Goal: Task Accomplishment & Management: Use online tool/utility

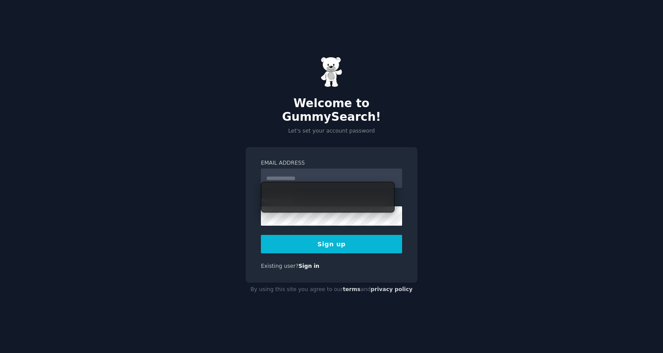
click at [320, 171] on input "Email Address" at bounding box center [331, 177] width 141 height 19
click at [0, 352] on nordpass-autofill-portal at bounding box center [0, 353] width 0 height 0
type input "**********"
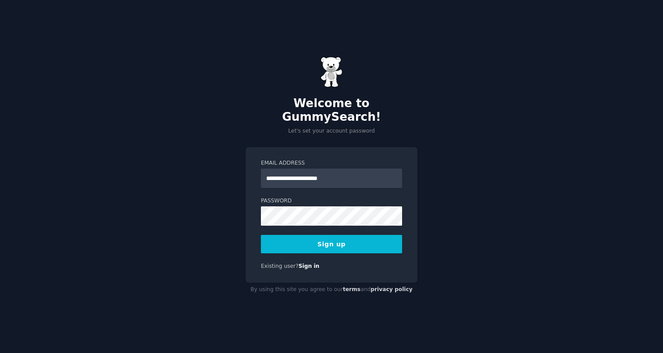
click at [315, 246] on button "Sign up" at bounding box center [331, 244] width 141 height 18
click at [0, 352] on nordpass-portal at bounding box center [0, 353] width 0 height 0
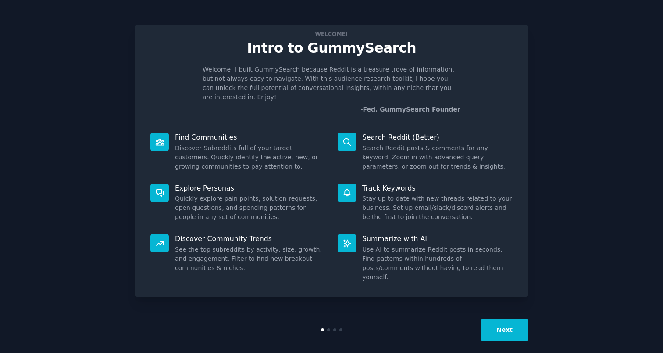
click at [513, 319] on button "Next" at bounding box center [504, 329] width 47 height 21
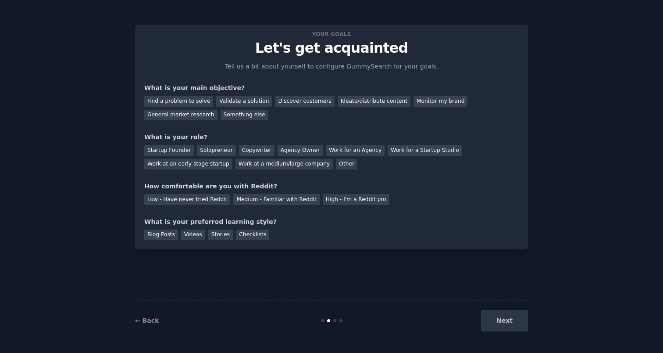
click at [513, 318] on div "Next" at bounding box center [462, 320] width 131 height 21
click at [182, 103] on div "Find a problem to solve" at bounding box center [178, 101] width 69 height 11
click at [302, 100] on div "Discover customers" at bounding box center [304, 101] width 59 height 11
click at [190, 101] on div "Find a problem to solve" at bounding box center [178, 101] width 69 height 11
click at [170, 152] on div "Startup Founder" at bounding box center [169, 150] width 50 height 11
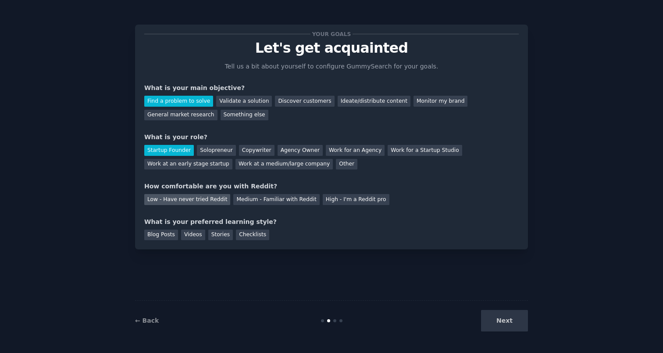
click at [200, 200] on div "Low - Have never tried Reddit" at bounding box center [187, 199] width 86 height 11
click at [503, 325] on div "Next" at bounding box center [462, 320] width 131 height 21
click at [246, 232] on div "Checklists" at bounding box center [252, 234] width 33 height 11
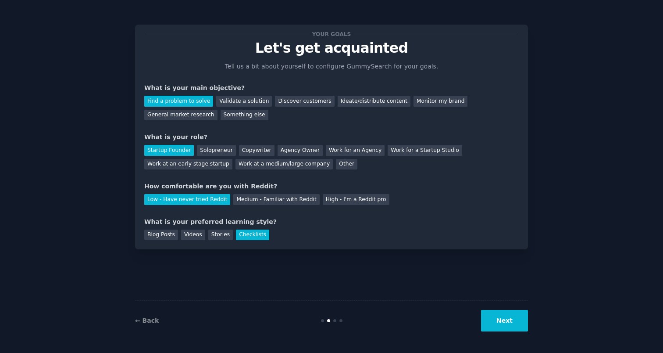
click at [499, 323] on button "Next" at bounding box center [504, 320] width 47 height 21
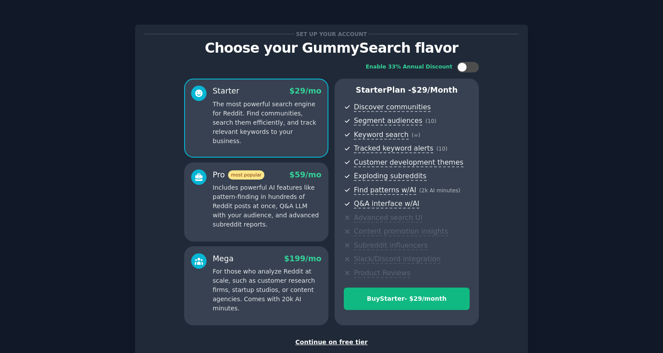
scroll to position [56, 0]
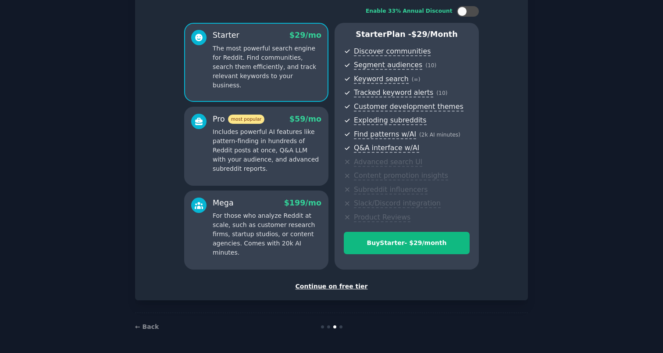
click at [351, 287] on div "Continue on free tier" at bounding box center [331, 285] width 374 height 9
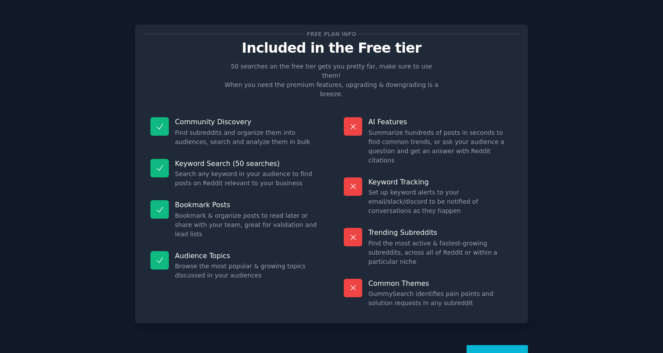
click at [483, 345] on button "Let's Go!" at bounding box center [497, 355] width 61 height 21
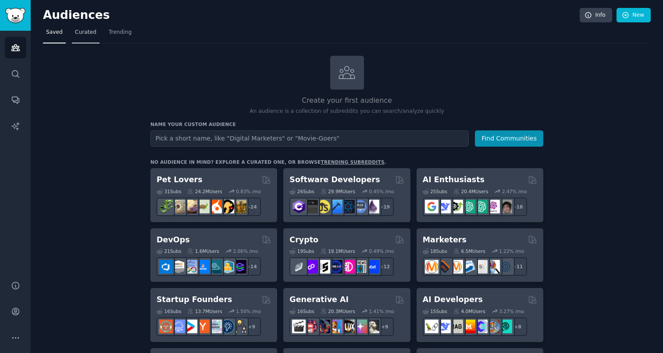
click at [93, 32] on span "Curated" at bounding box center [85, 33] width 21 height 8
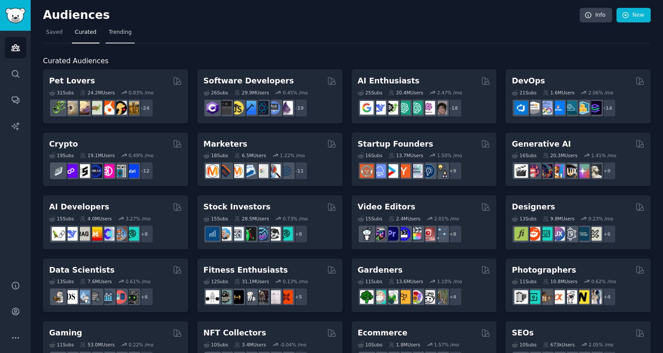
click at [109, 31] on span "Trending" at bounding box center [120, 33] width 23 height 8
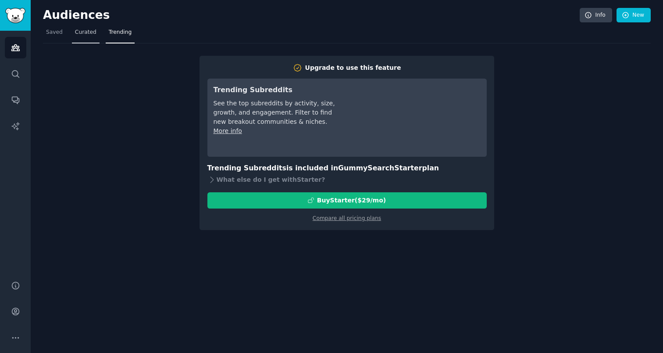
click at [82, 33] on span "Curated" at bounding box center [85, 33] width 21 height 8
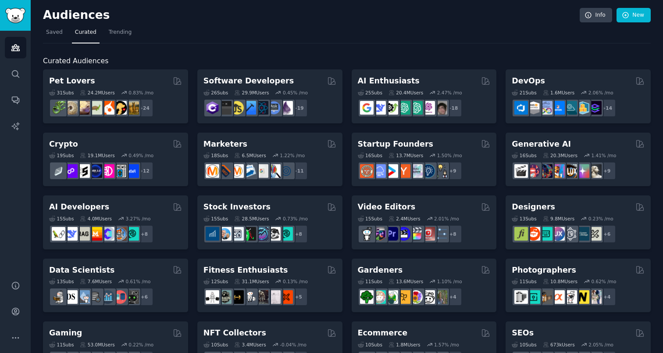
click at [34, 27] on div "Audiences Info New Saved Curated Trending Curated Audiences Pet Lovers 31 Sub s…" at bounding box center [347, 351] width 632 height 702
click at [51, 32] on span "Saved" at bounding box center [54, 33] width 17 height 8
